Goal: Check status: Check status

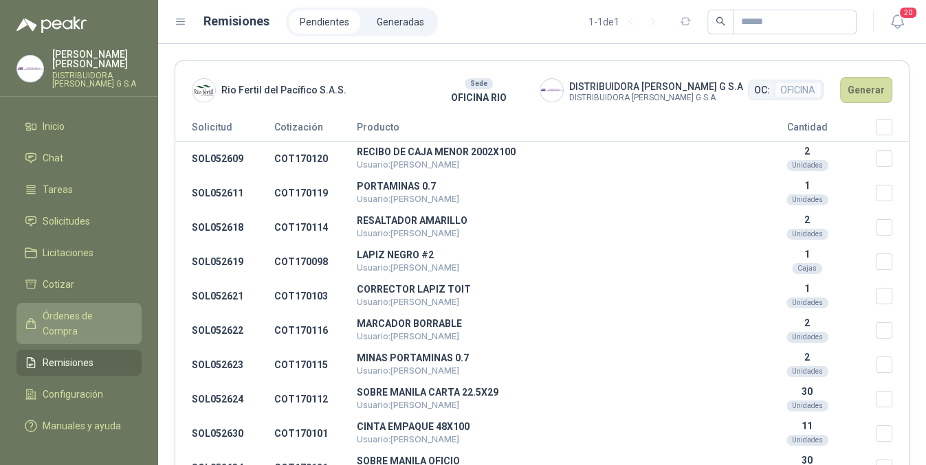
click at [73, 309] on span "Órdenes de Compra" at bounding box center [86, 324] width 86 height 30
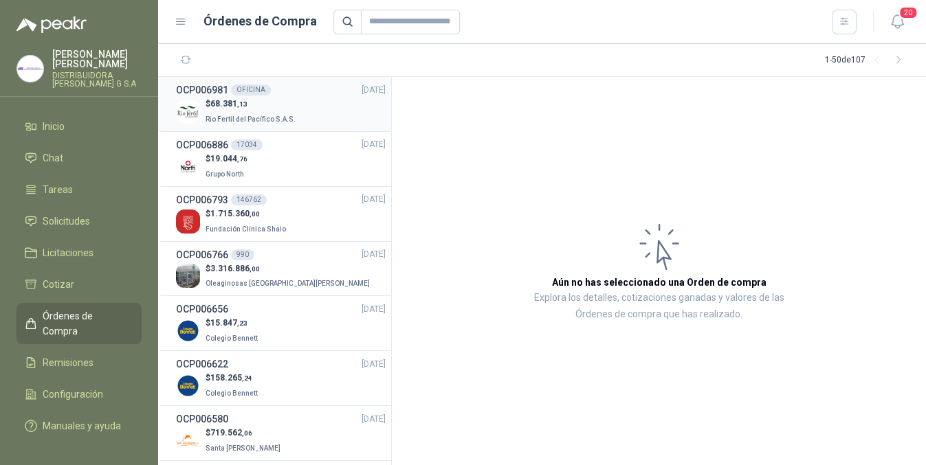
click at [289, 93] on div "OCP006981 OFICINA [DATE]" at bounding box center [281, 89] width 210 height 15
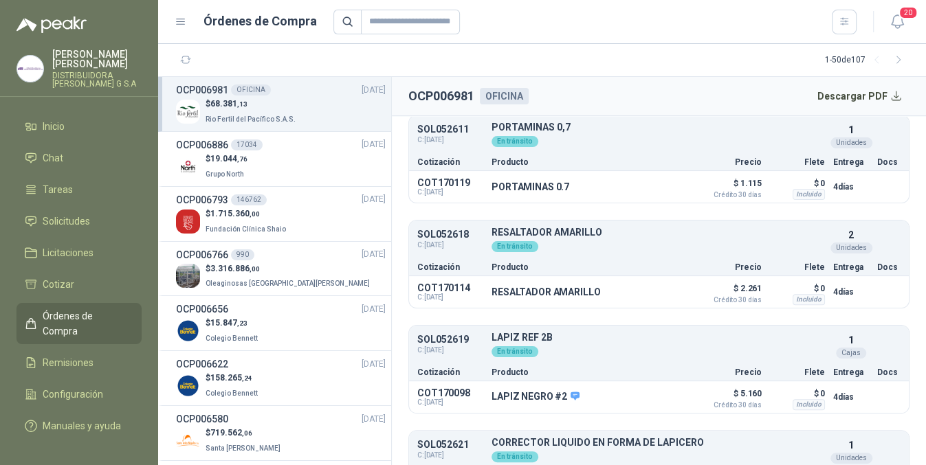
scroll to position [504, 0]
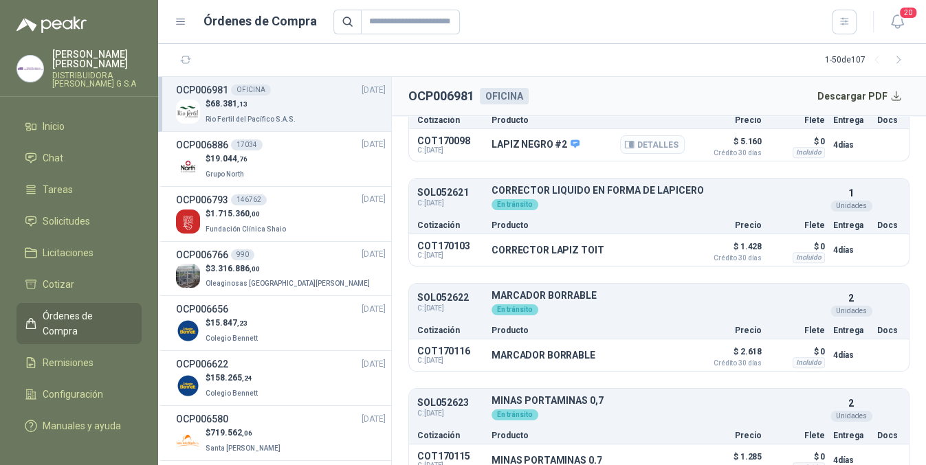
click at [645, 142] on button "Detalles" at bounding box center [652, 144] width 65 height 19
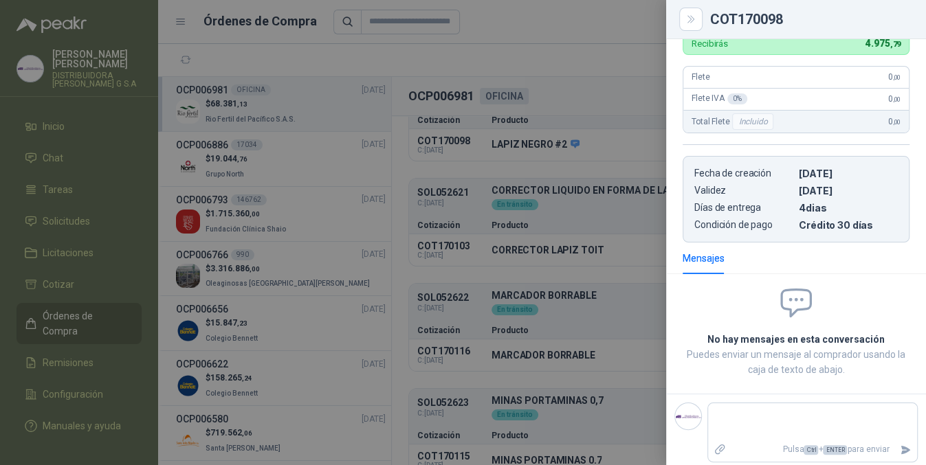
scroll to position [120, 0]
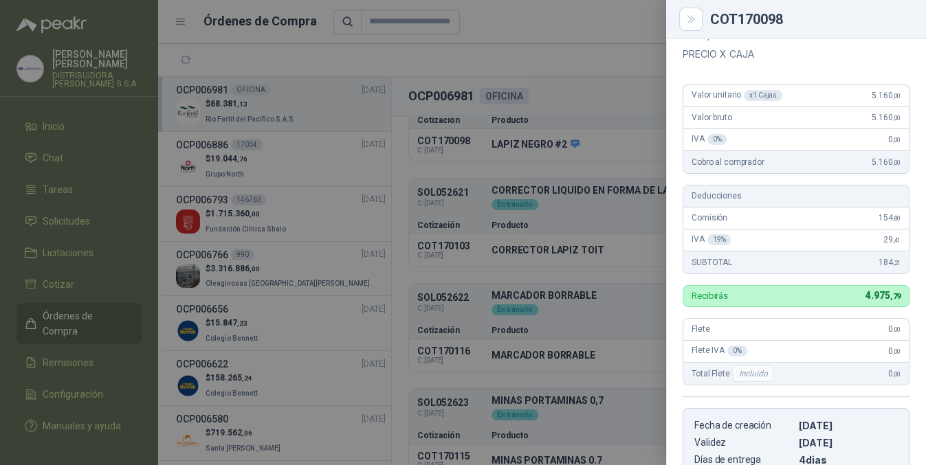
click at [615, 292] on div at bounding box center [463, 232] width 926 height 465
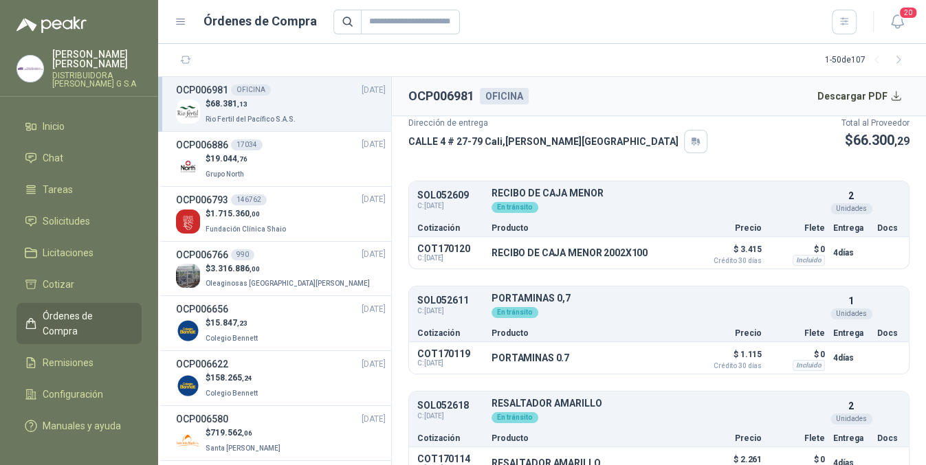
scroll to position [0, 0]
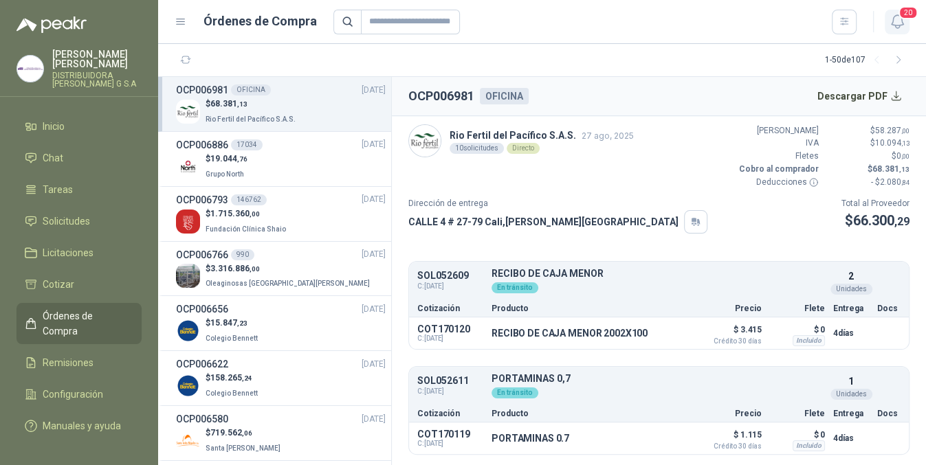
click at [903, 19] on icon "button" at bounding box center [897, 21] width 17 height 17
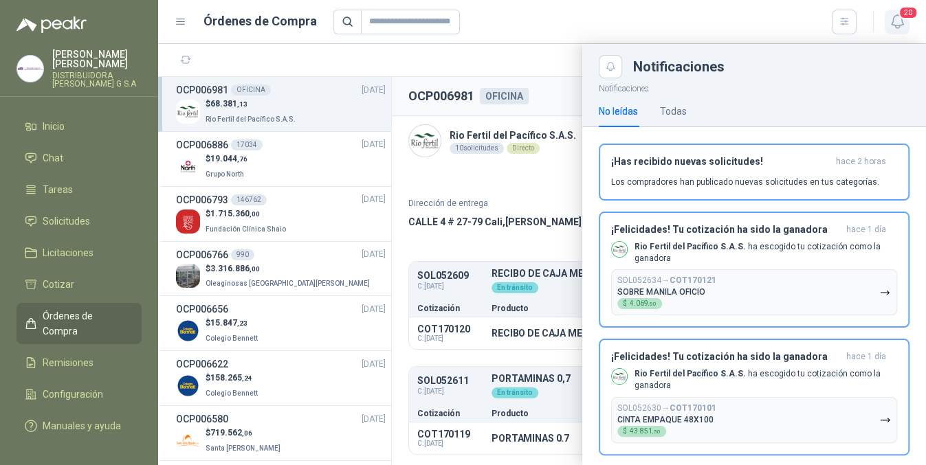
click at [901, 25] on icon "button" at bounding box center [897, 21] width 12 height 13
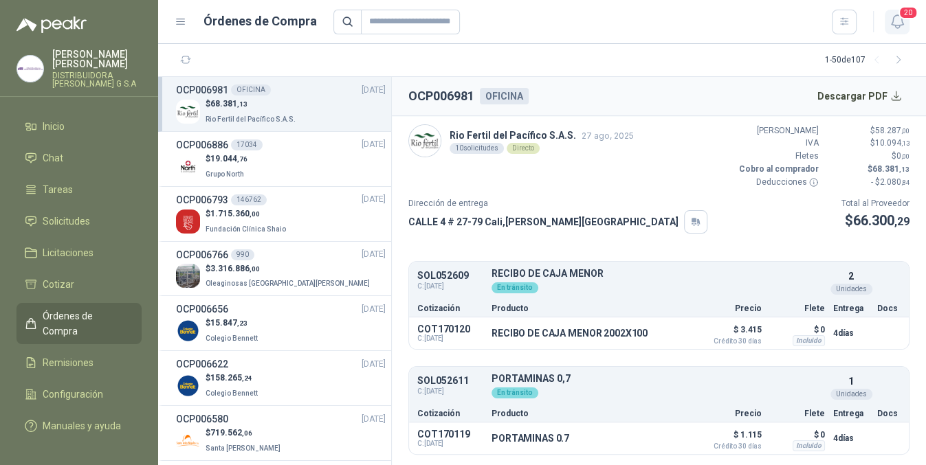
click at [900, 14] on span "20" at bounding box center [907, 12] width 19 height 13
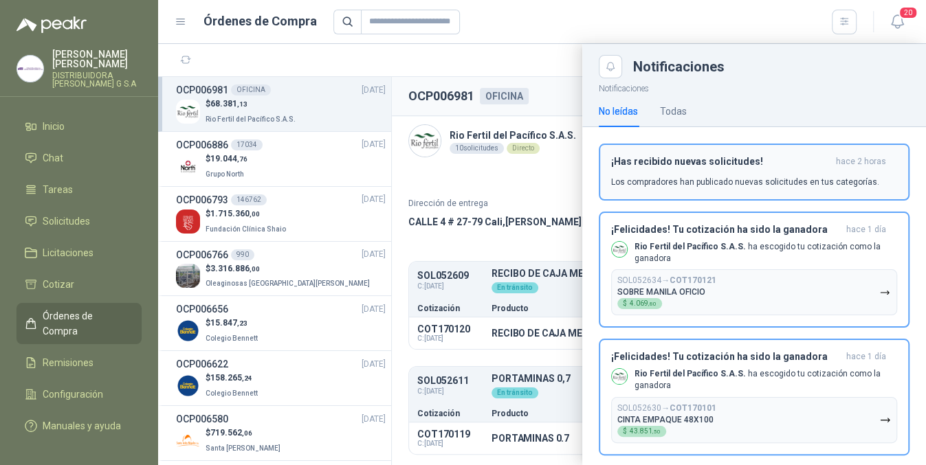
click at [792, 167] on h3 "¡Has recibido nuevas solicitudes!" at bounding box center [720, 162] width 219 height 12
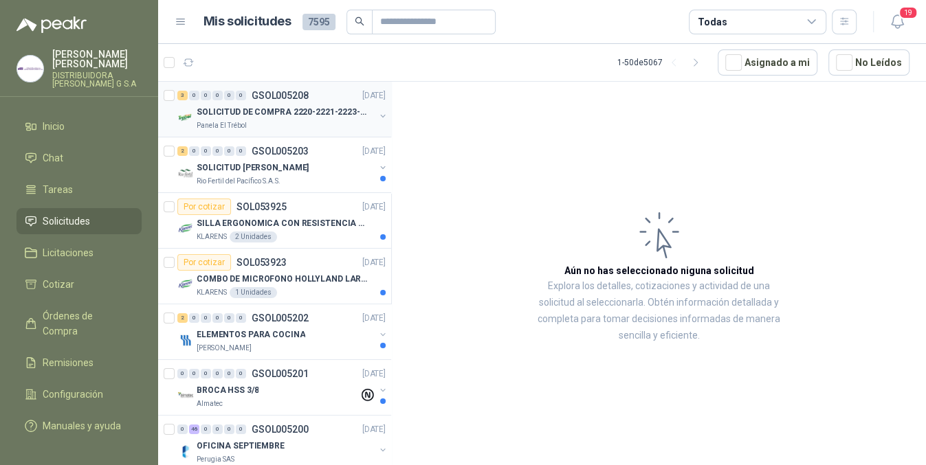
click at [325, 124] on div "Panela El Trébol" at bounding box center [286, 125] width 178 height 11
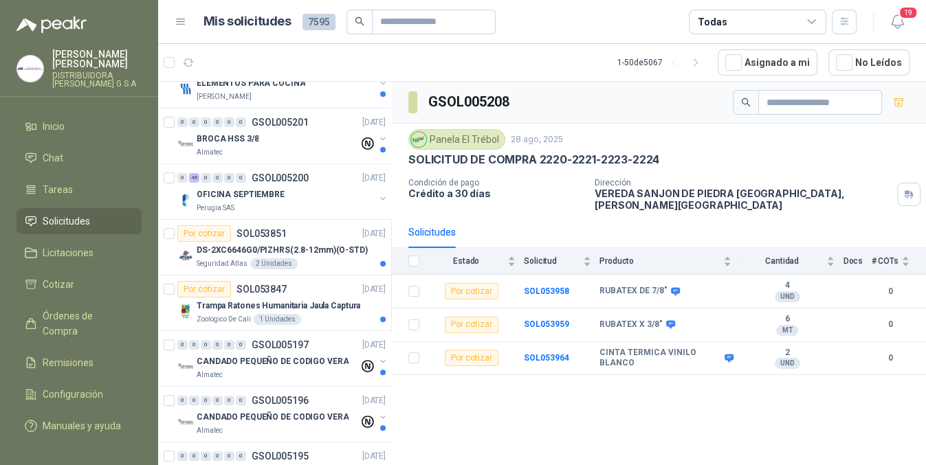
scroll to position [504, 0]
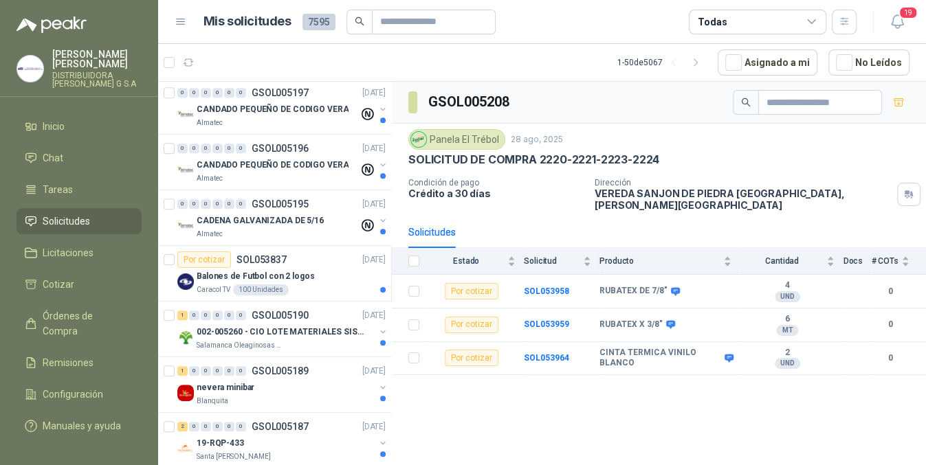
click at [893, 8] on header "Mis solicitudes 7595 Todas 19" at bounding box center [542, 22] width 768 height 44
click at [889, 21] on icon "button" at bounding box center [897, 21] width 17 height 17
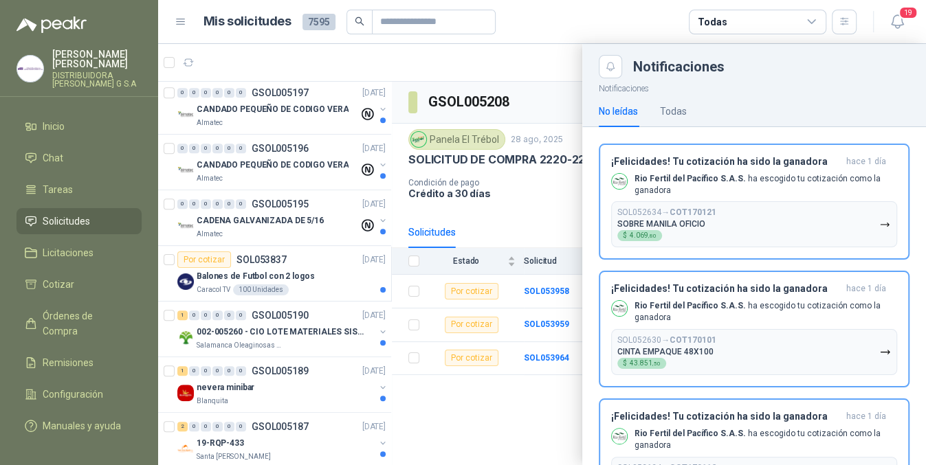
click at [539, 399] on div at bounding box center [542, 254] width 768 height 421
